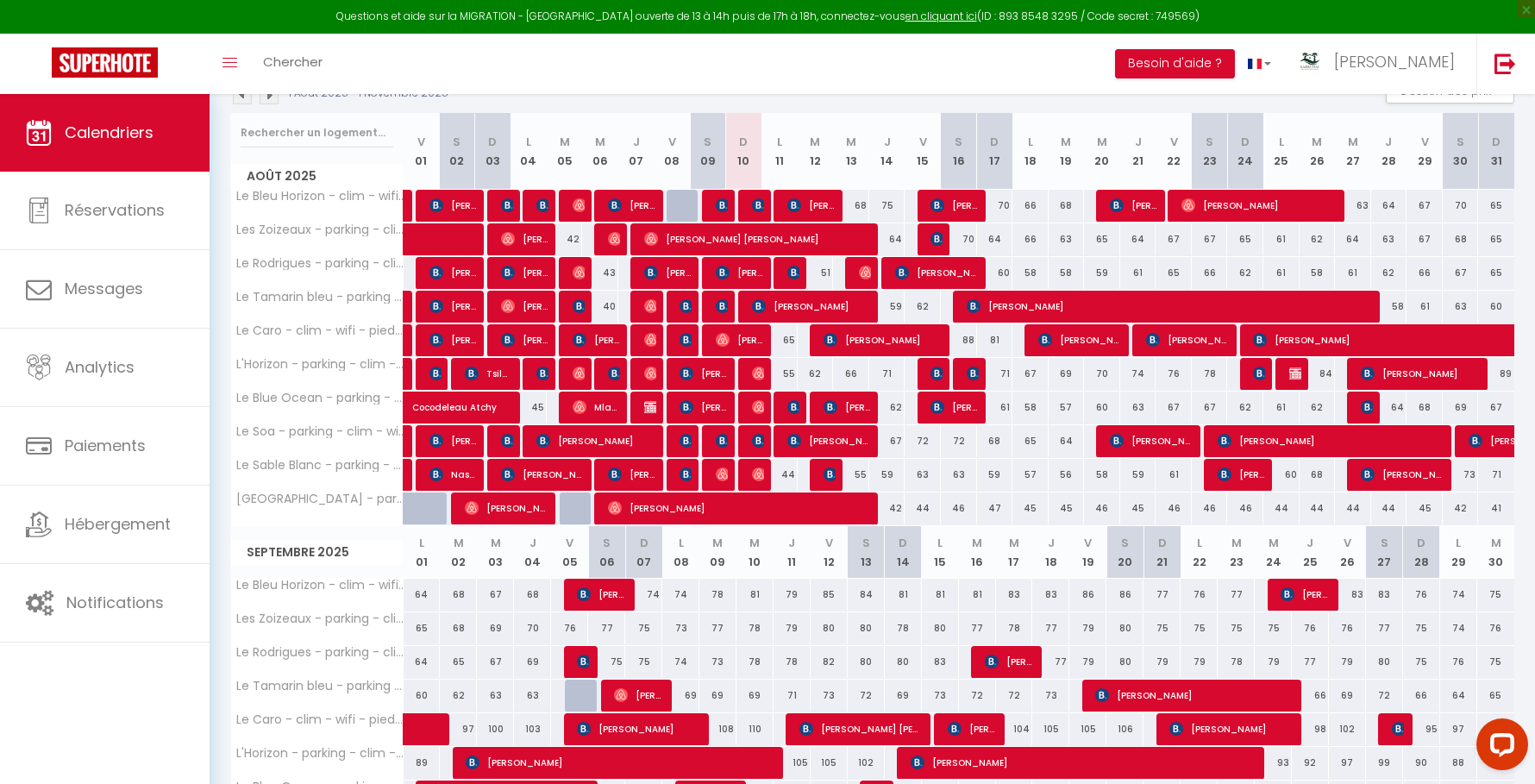
click at [1086, 14] on div "Questions et aide sur la MIGRATION - Salle Zoom ouverte de 13 à 14h puis de 17h…" at bounding box center [767, 16] width 1535 height 33
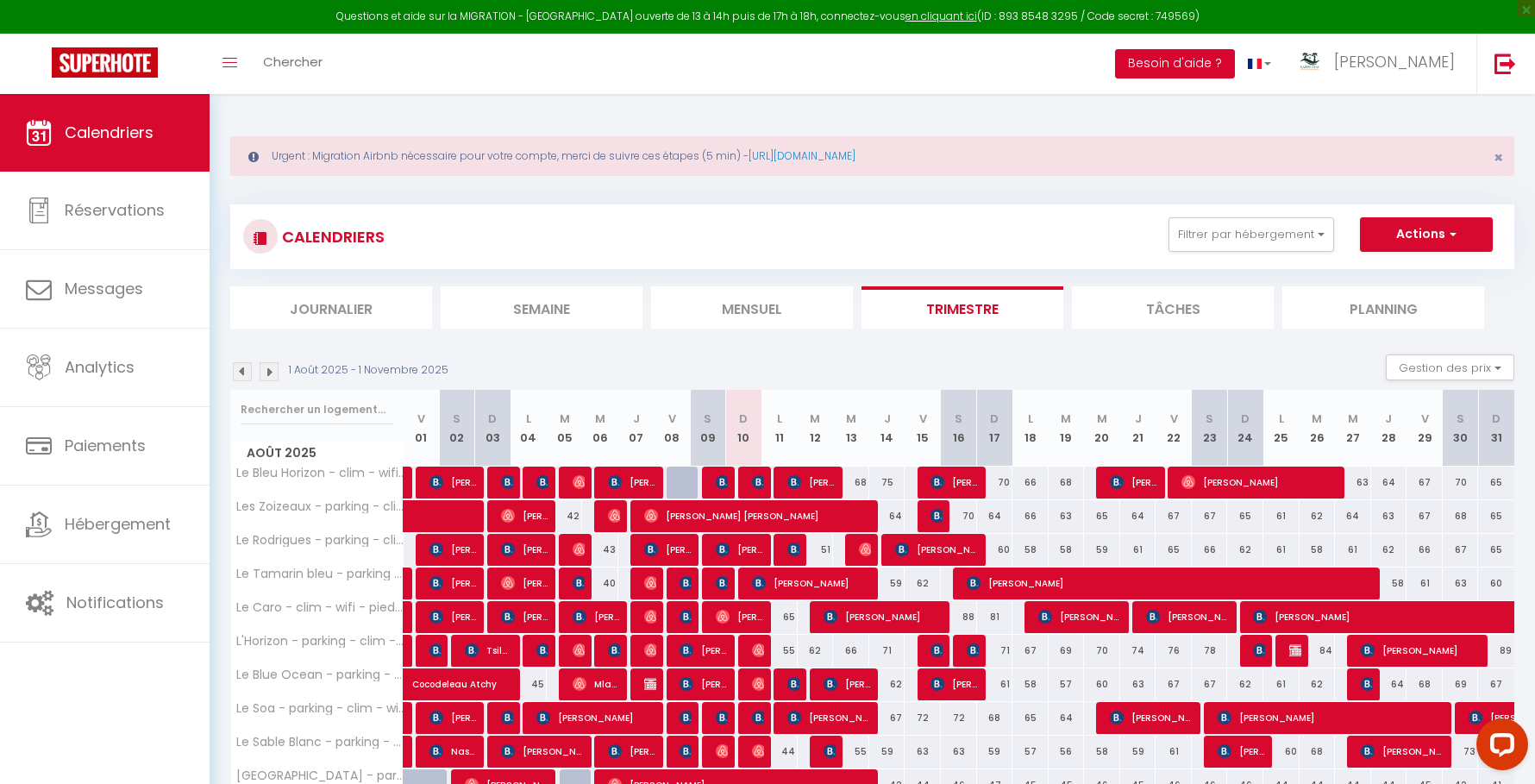
click at [1234, 69] on button "Besoin d'aide ?" at bounding box center [1175, 64] width 120 height 29
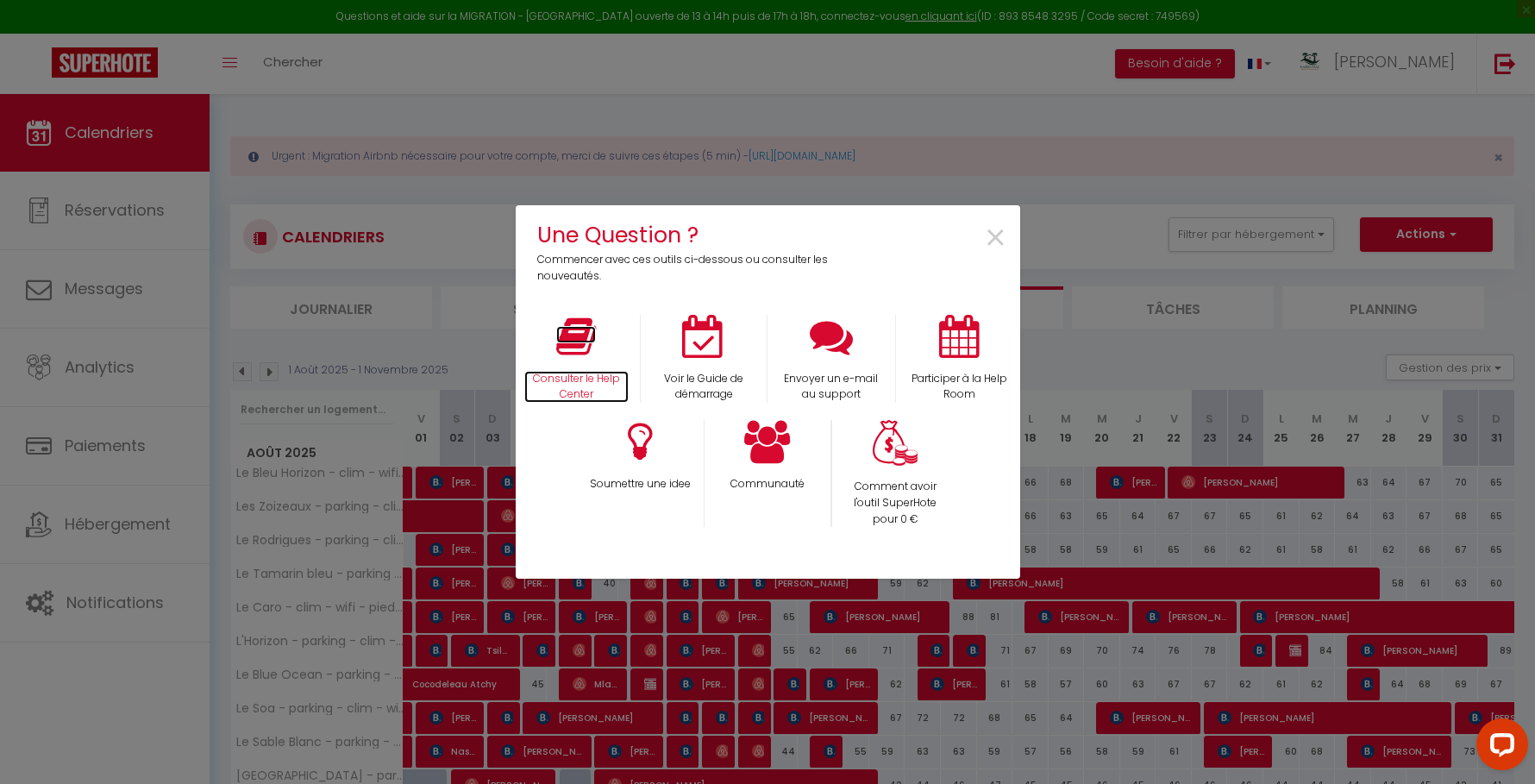
click at [592, 344] on icon at bounding box center [576, 336] width 40 height 43
click at [989, 234] on span "×" at bounding box center [995, 238] width 23 height 54
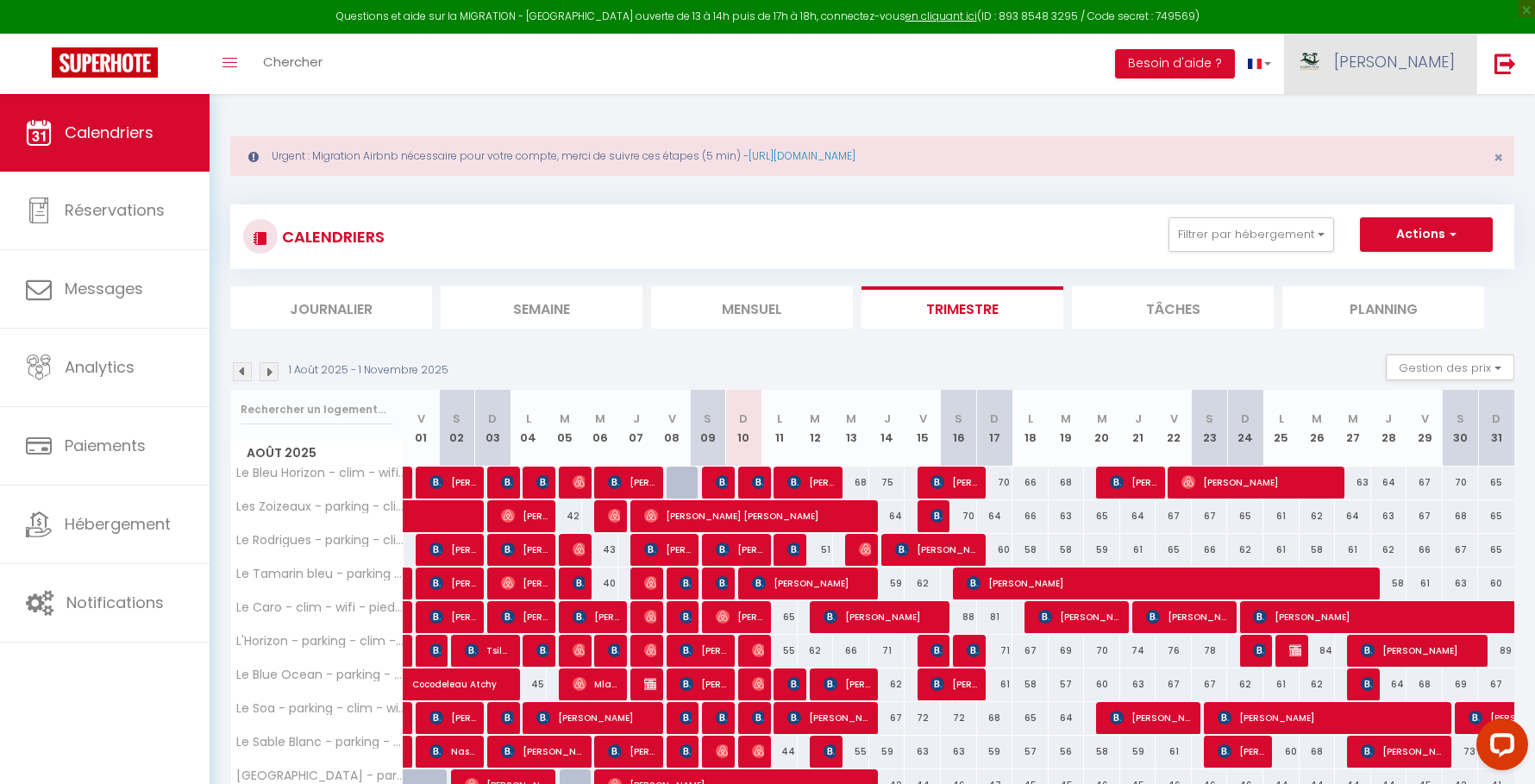
click at [1427, 61] on span "[PERSON_NAME]" at bounding box center [1394, 61] width 121 height 22
click at [1405, 124] on link "Paramètres" at bounding box center [1407, 120] width 128 height 29
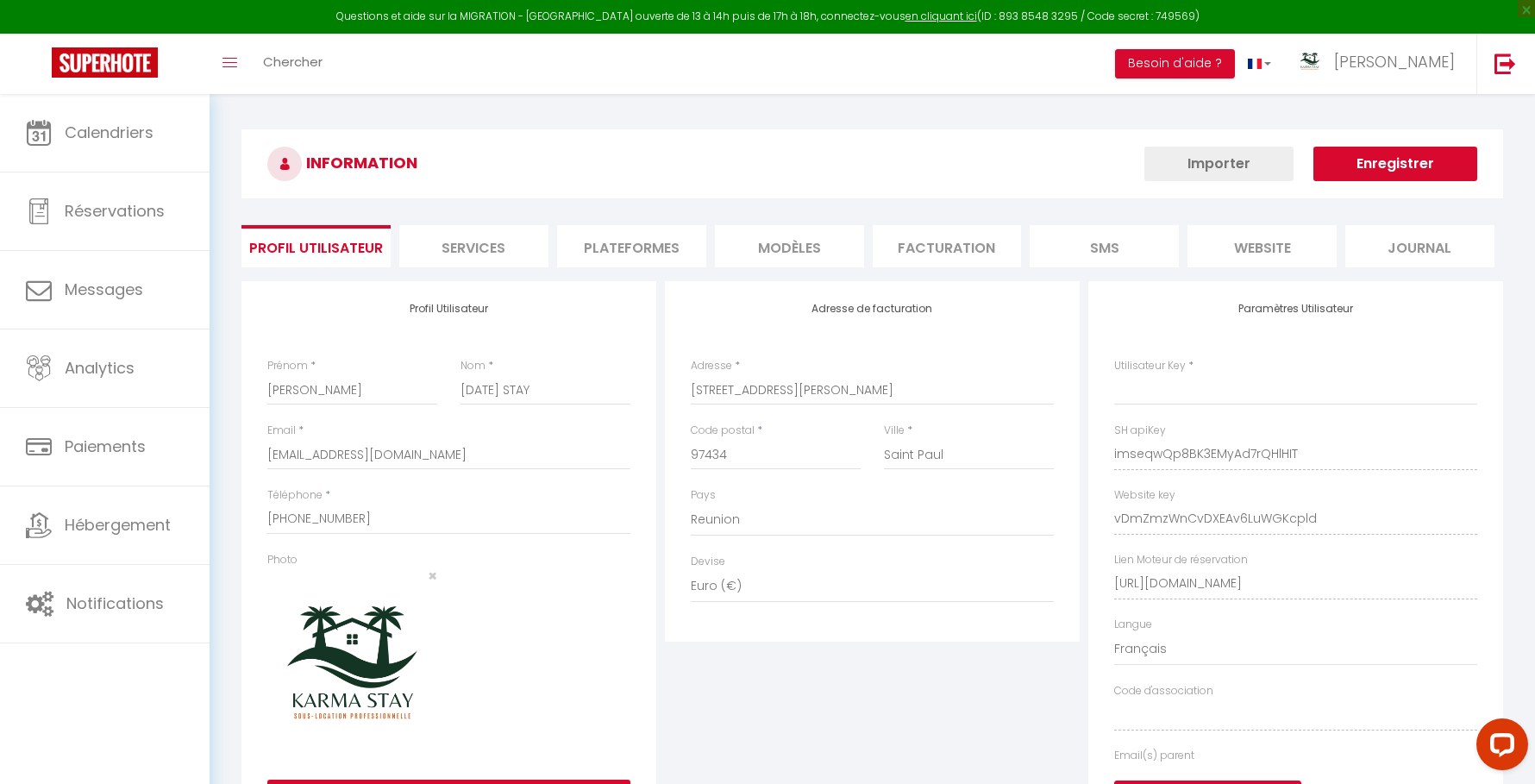
type input "imseqwQp8BK3EMyAd7rQHlHIT"
type input "vDmZmzWnCvDXEAv6LuWGKcpld"
type input "[URL][DOMAIN_NAME]"
select select "fr"
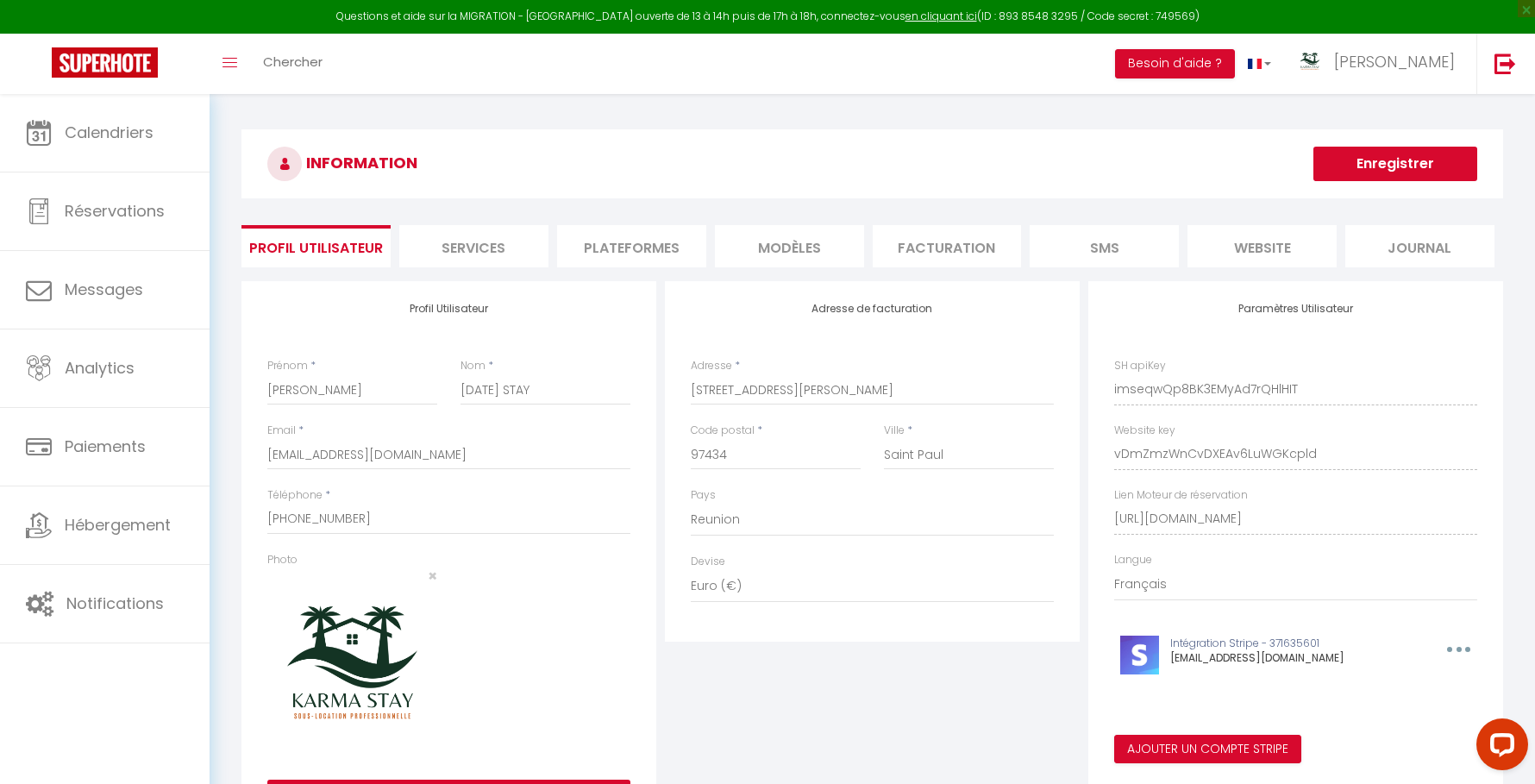
click at [669, 257] on li "Plateformes" at bounding box center [631, 245] width 149 height 42
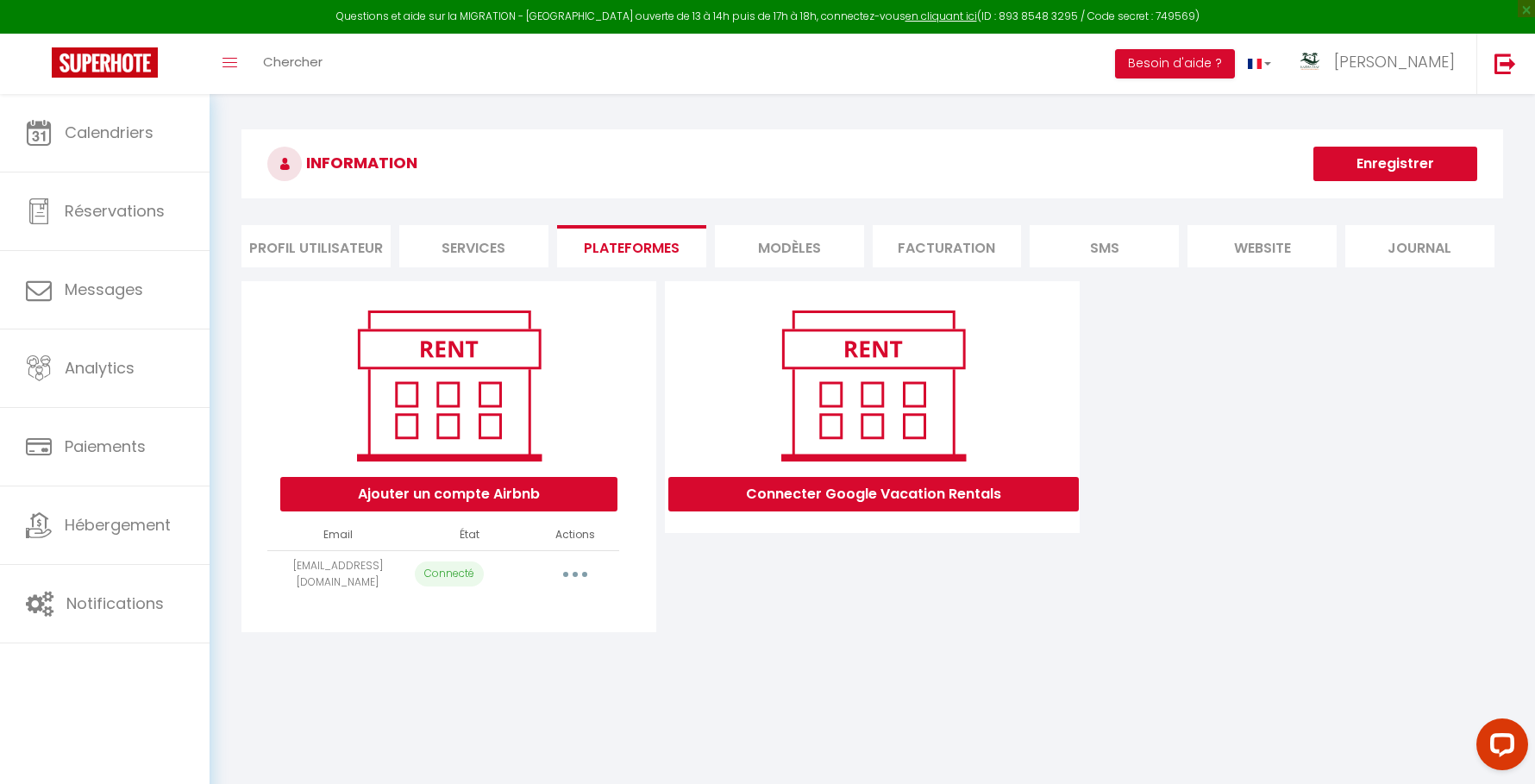
click at [566, 570] on button "button" at bounding box center [575, 574] width 49 height 28
click at [502, 668] on link "Reconnecter le compte" at bounding box center [499, 675] width 190 height 29
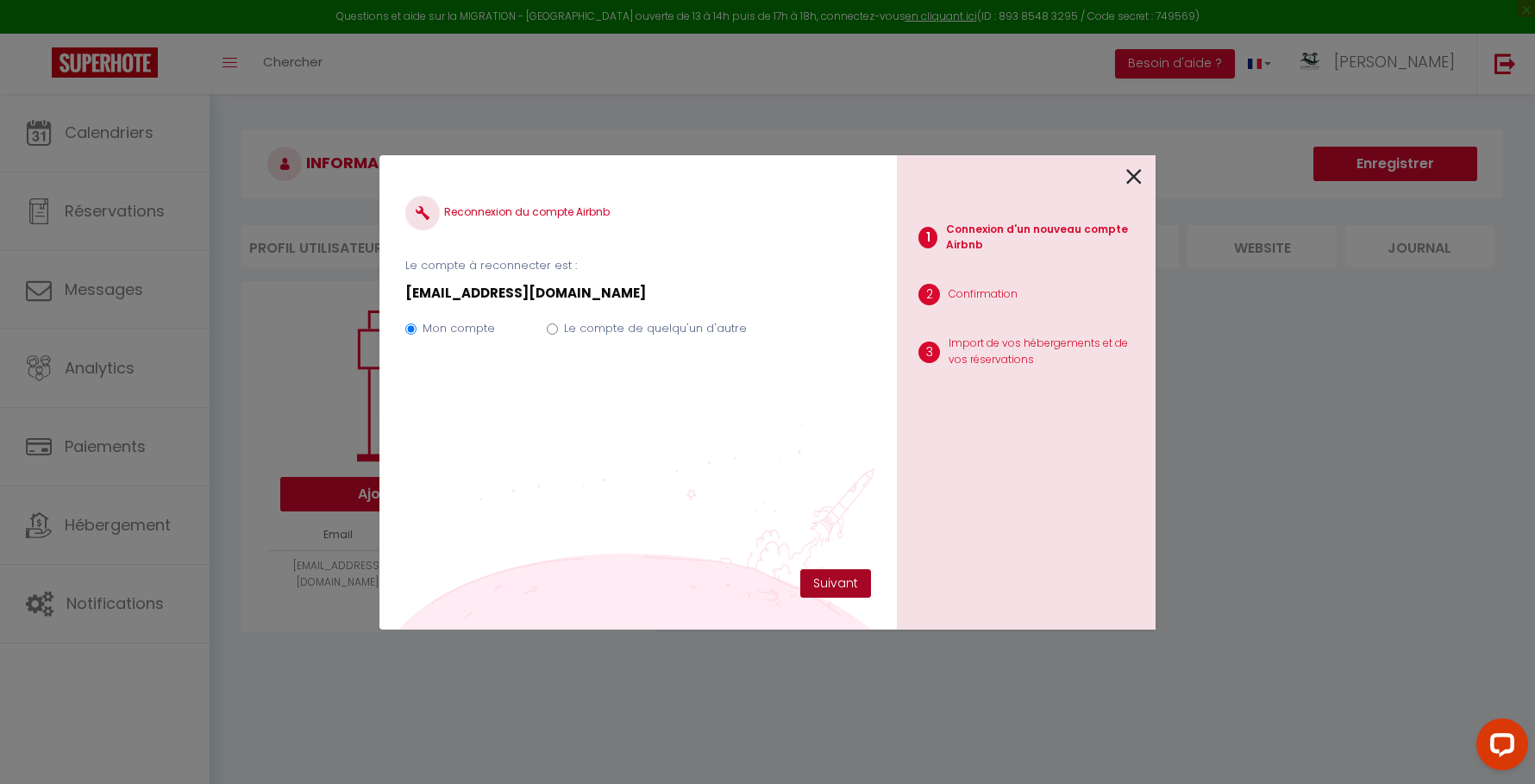
click at [827, 583] on button "Suivant" at bounding box center [836, 583] width 70 height 29
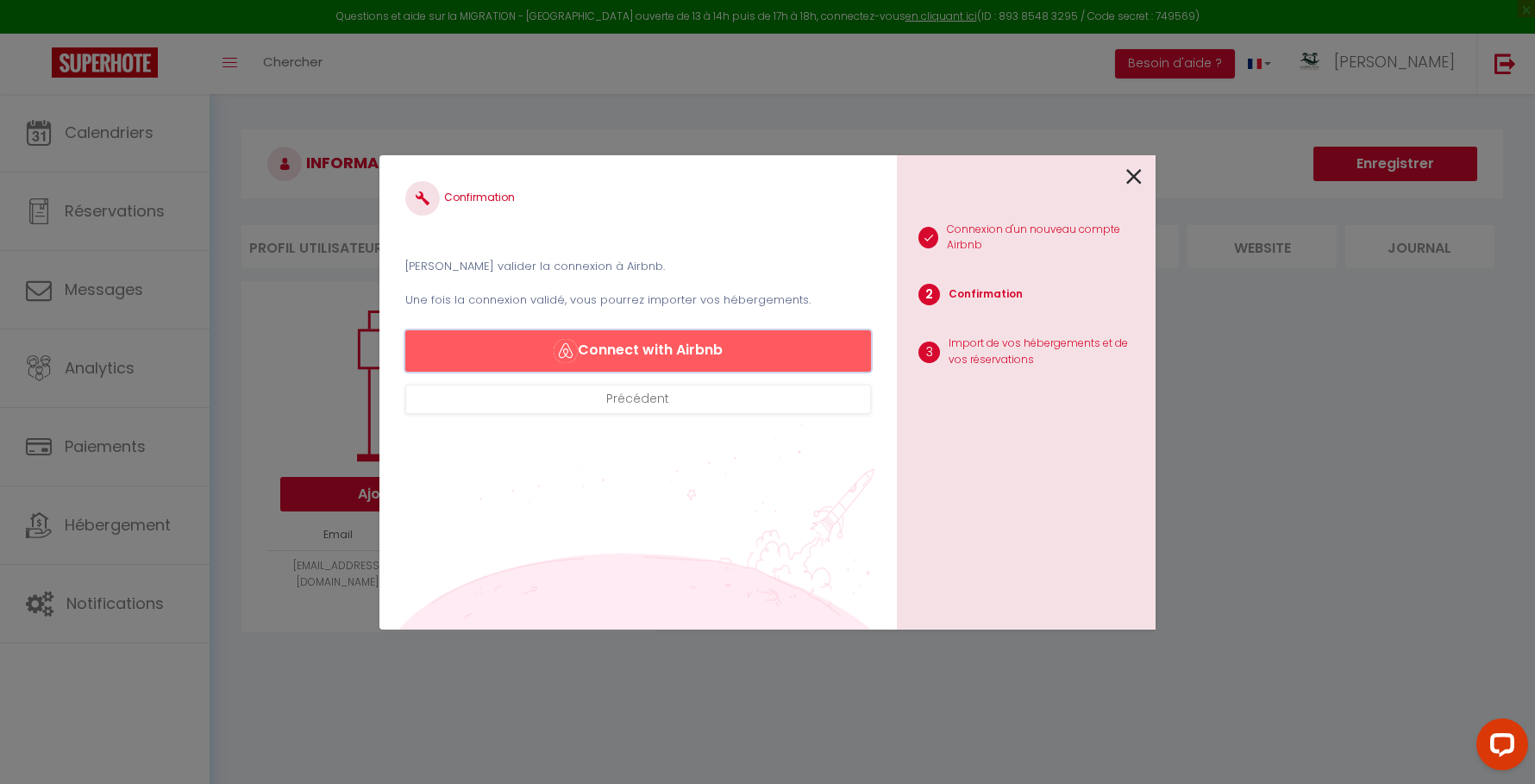
click at [783, 360] on button "Connect with Airbnb" at bounding box center [638, 350] width 465 height 41
click at [1142, 178] on div "1 Connexion d'un nouveau compte Airbnb 2 Confirmation 3 Import de vos hébergeme…" at bounding box center [1026, 392] width 259 height 474
click at [1138, 178] on icon at bounding box center [1133, 176] width 15 height 26
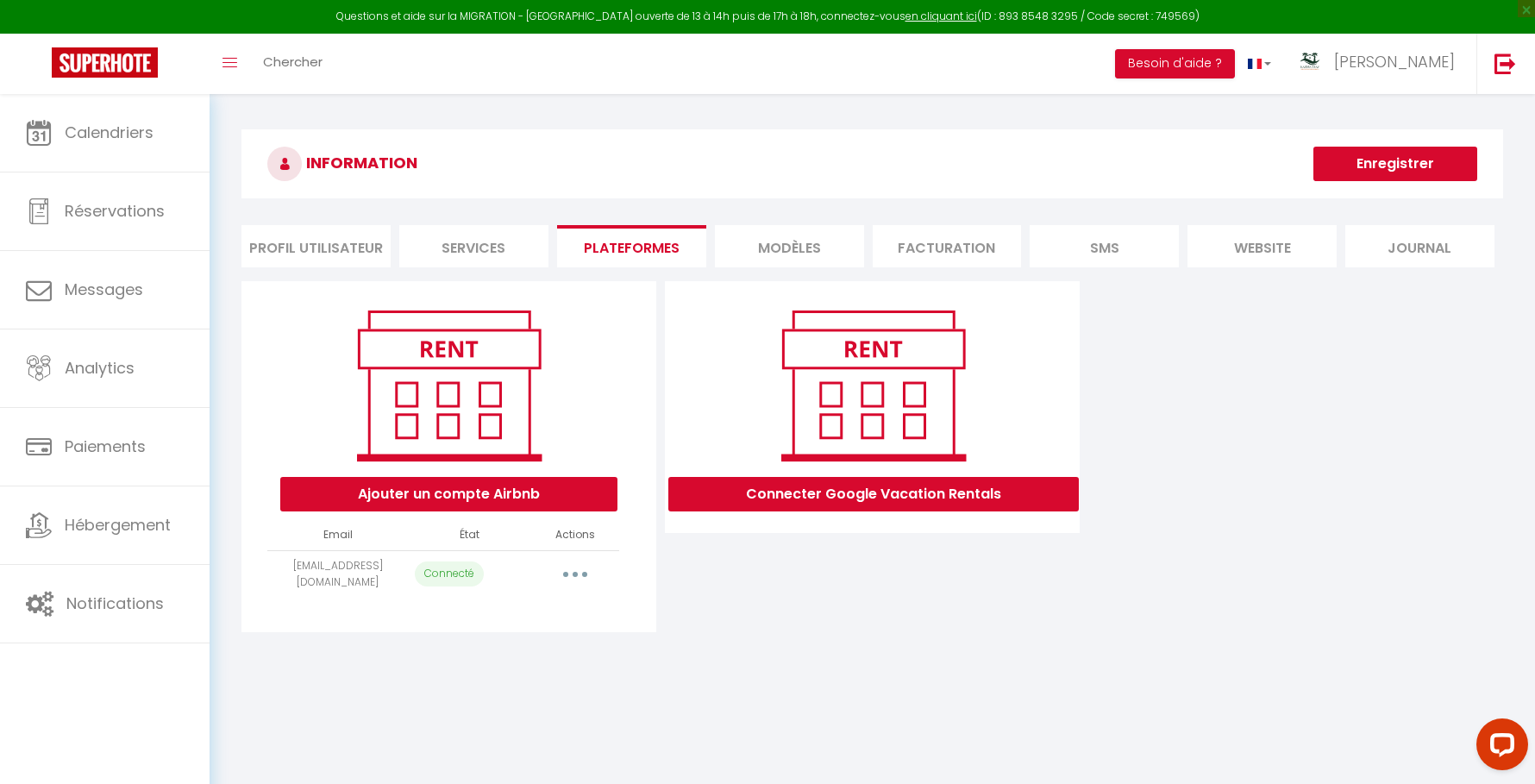
select select "22739"
select select "22740"
select select "24401"
select select "27168"
select select "35911"
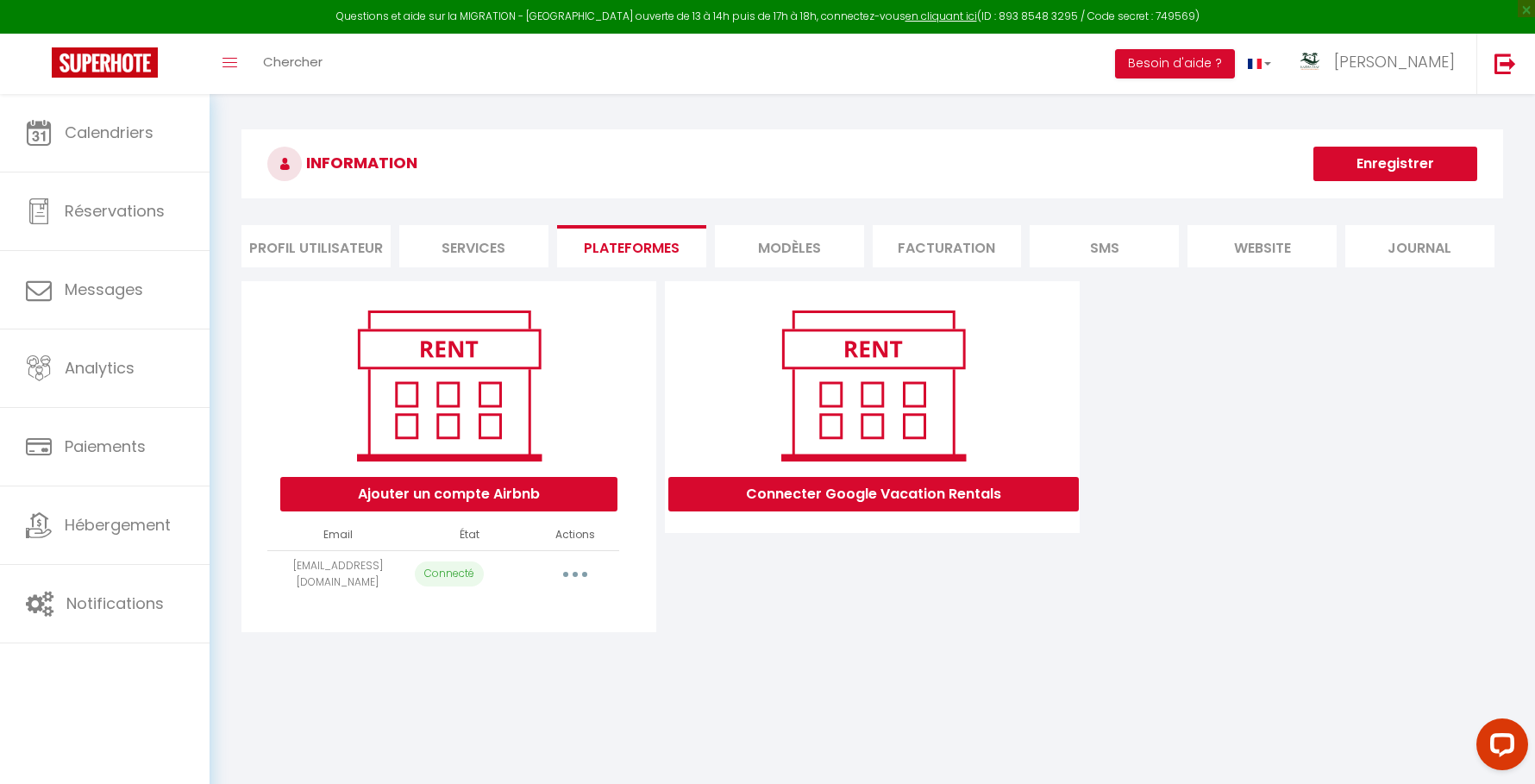
select select "48087"
select select "56443"
select select "58538"
select select "64964"
select select "73351"
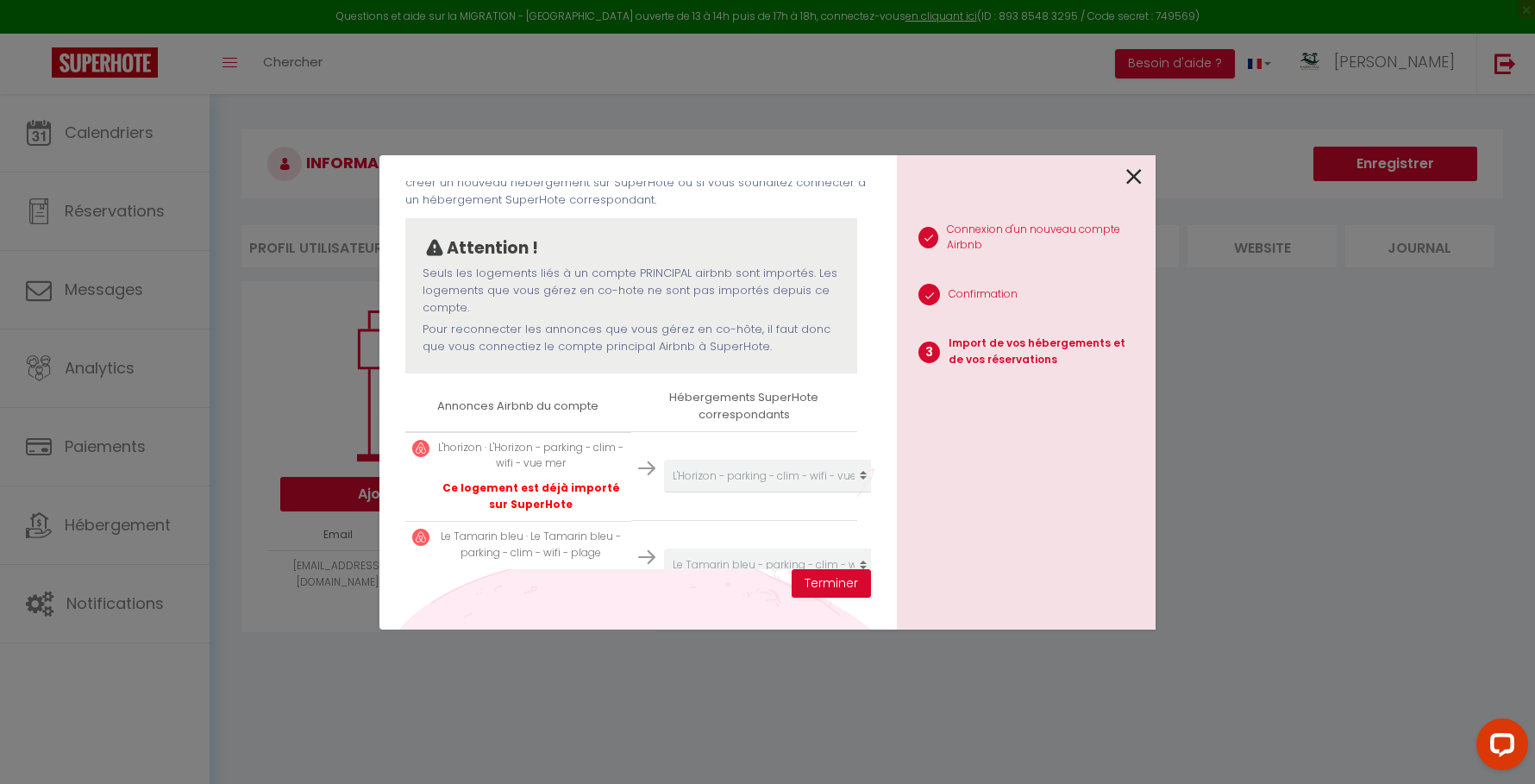
scroll to position [106, 0]
click at [812, 574] on button "Terminer" at bounding box center [831, 583] width 79 height 29
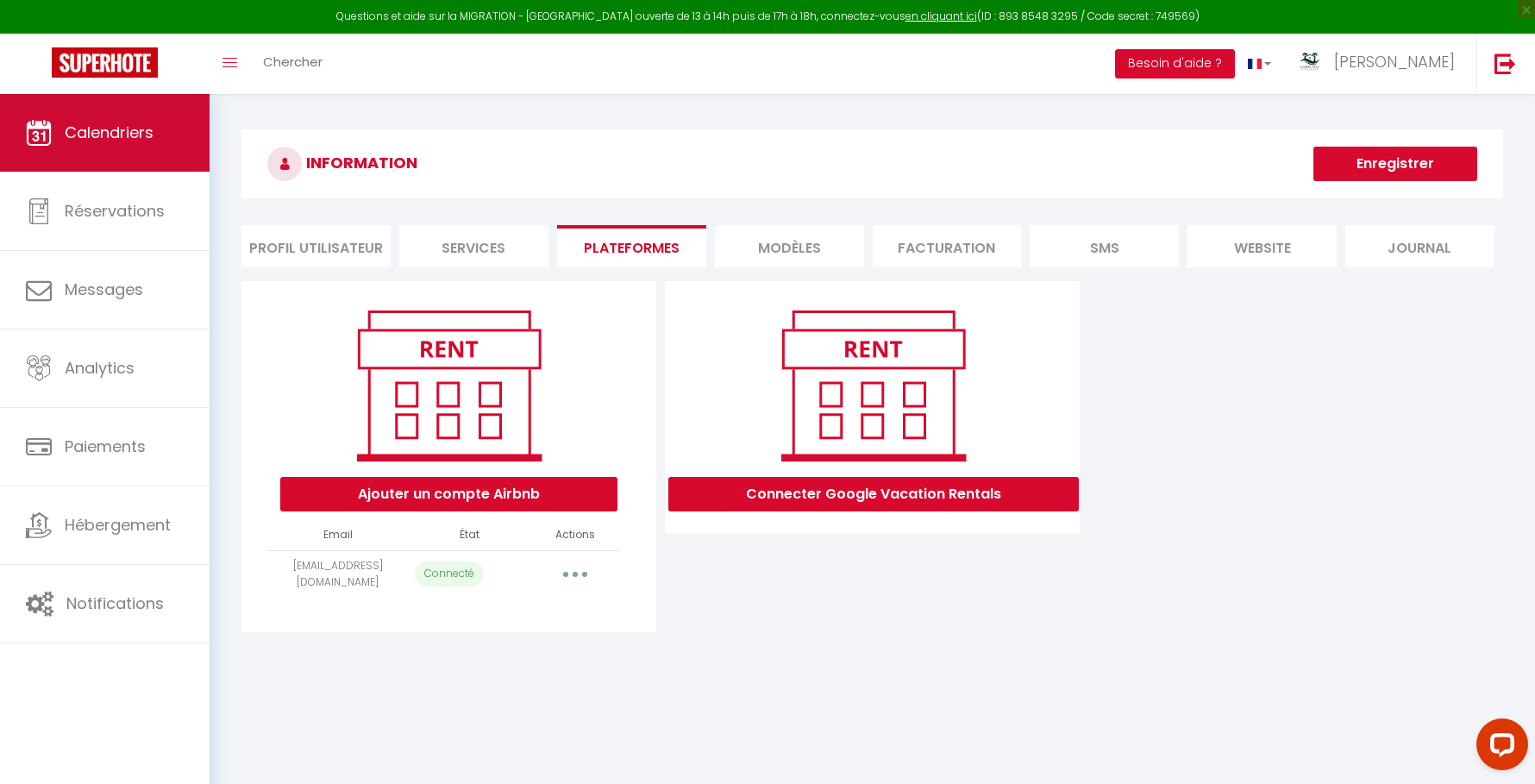
click at [129, 149] on link "Calendriers" at bounding box center [105, 133] width 209 height 78
